Goal: Task Accomplishment & Management: Manage account settings

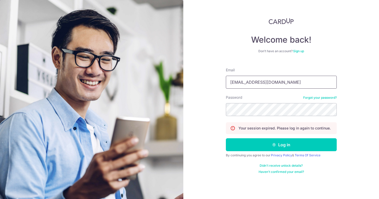
type input "[EMAIL_ADDRESS][DOMAIN_NAME]"
click at [281, 144] on button "Log in" at bounding box center [281, 144] width 111 height 13
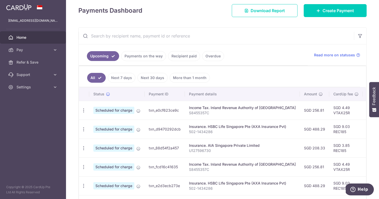
scroll to position [75, 0]
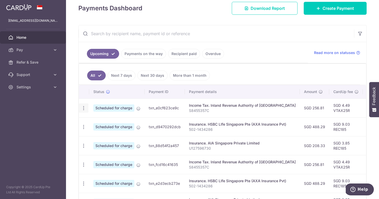
click at [86, 108] on div "Update payment Cancel payment" at bounding box center [84, 108] width 10 height 10
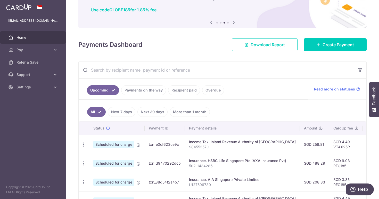
scroll to position [39, 0]
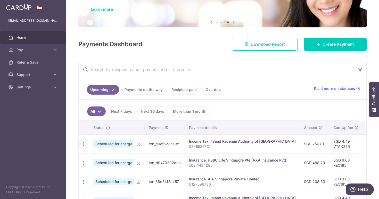
click at [83, 144] on icon "button" at bounding box center [83, 143] width 5 height 5
click at [92, 172] on link "Cancel payment" at bounding box center [106, 170] width 54 height 13
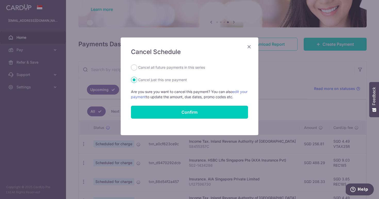
click at [137, 67] on div "Cancel all future payments in this series" at bounding box center [189, 67] width 117 height 6
click at [137, 66] on input "Cancel all future payments in this series" at bounding box center [134, 67] width 6 height 6
radio input "true"
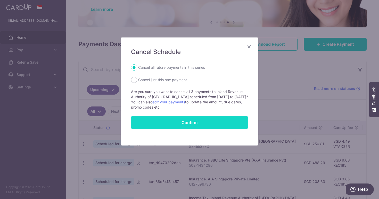
click at [147, 124] on button "Confirm" at bounding box center [189, 122] width 117 height 13
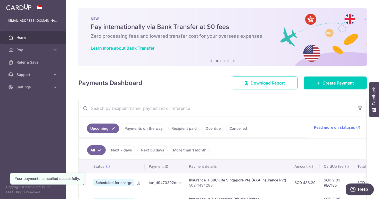
scroll to position [92, 0]
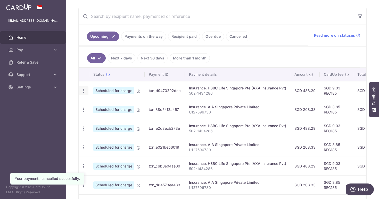
click at [84, 92] on icon "button" at bounding box center [83, 90] width 5 height 5
click at [94, 118] on span "Cancel payment" at bounding box center [111, 117] width 35 height 6
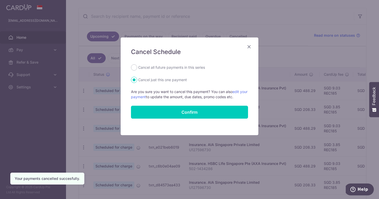
click at [149, 68] on label "Cancel all future payments in this series" at bounding box center [171, 67] width 67 height 6
click at [137, 68] on input "Cancel all future payments in this series" at bounding box center [134, 67] width 6 height 6
radio input "true"
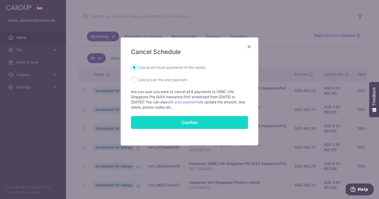
click at [152, 119] on button "Confirm" at bounding box center [189, 122] width 117 height 13
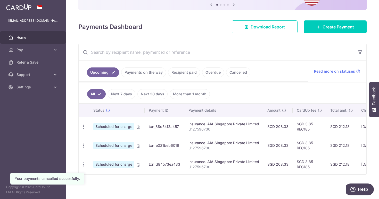
scroll to position [56, 0]
click at [83, 126] on icon "button" at bounding box center [83, 126] width 5 height 5
click at [93, 155] on link "Cancel payment" at bounding box center [106, 153] width 54 height 13
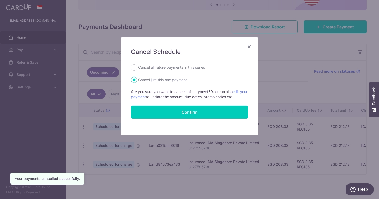
click at [163, 66] on label "Cancel all future payments in this series" at bounding box center [171, 67] width 67 height 6
click at [137, 66] on input "Cancel all future payments in this series" at bounding box center [134, 67] width 6 height 6
radio input "true"
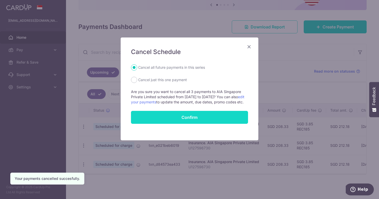
click at [153, 122] on button "Confirm" at bounding box center [189, 117] width 117 height 13
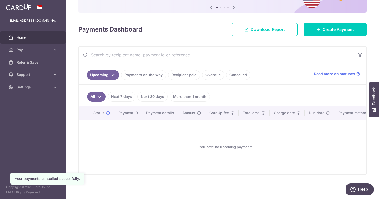
scroll to position [53, 0]
